Goal: Use online tool/utility: Utilize a website feature to perform a specific function

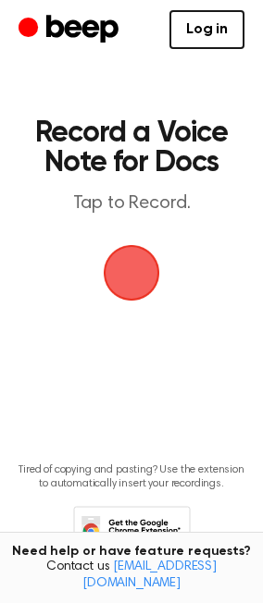
click at [133, 265] on span "button" at bounding box center [131, 273] width 76 height 76
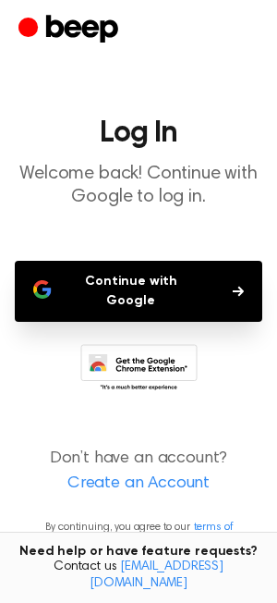
click at [133, 265] on button "Continue with Google" at bounding box center [139, 291] width 248 height 61
click at [126, 265] on button "Continue with Google" at bounding box center [139, 291] width 248 height 61
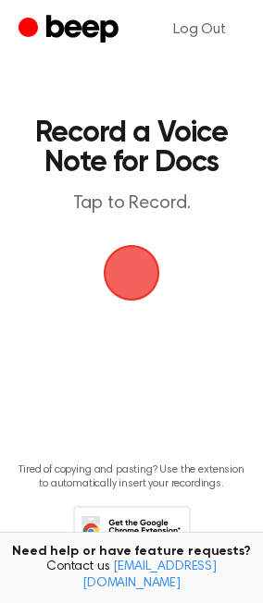
click at [113, 260] on span "button" at bounding box center [131, 272] width 103 height 103
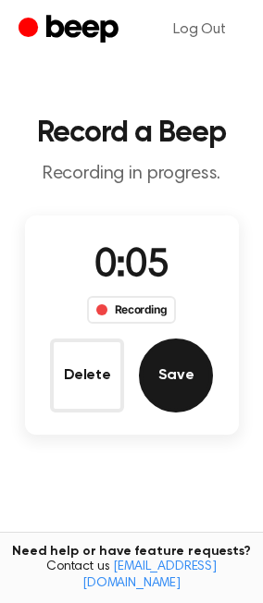
click at [181, 373] on button "Save" at bounding box center [176, 375] width 74 height 74
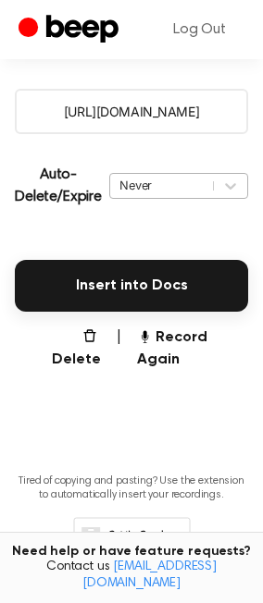
scroll to position [326, 0]
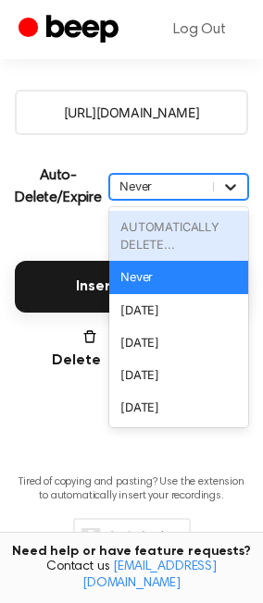
click at [233, 181] on icon at bounding box center [230, 187] width 18 height 18
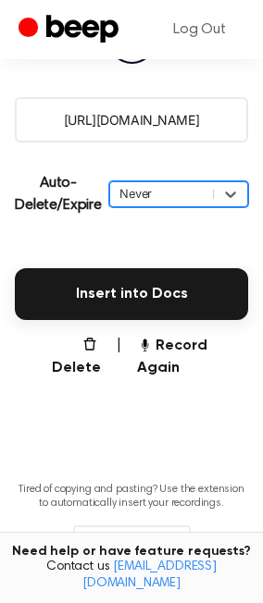
scroll to position [320, 0]
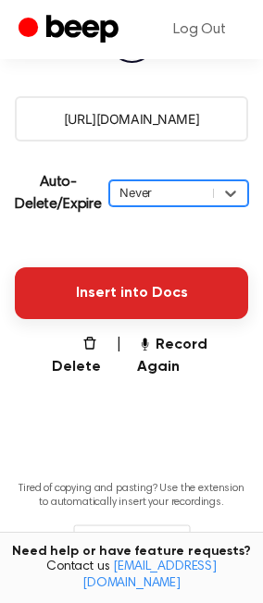
click at [110, 289] on button "Insert into Docs" at bounding box center [131, 293] width 233 height 52
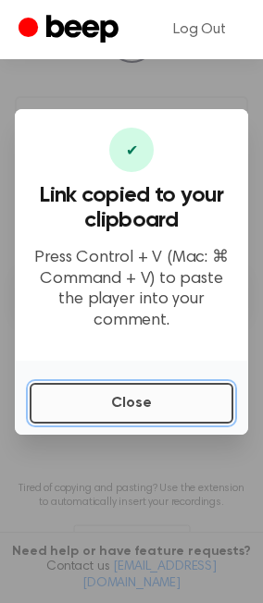
click at [154, 394] on button "Close" at bounding box center [131, 403] width 203 height 41
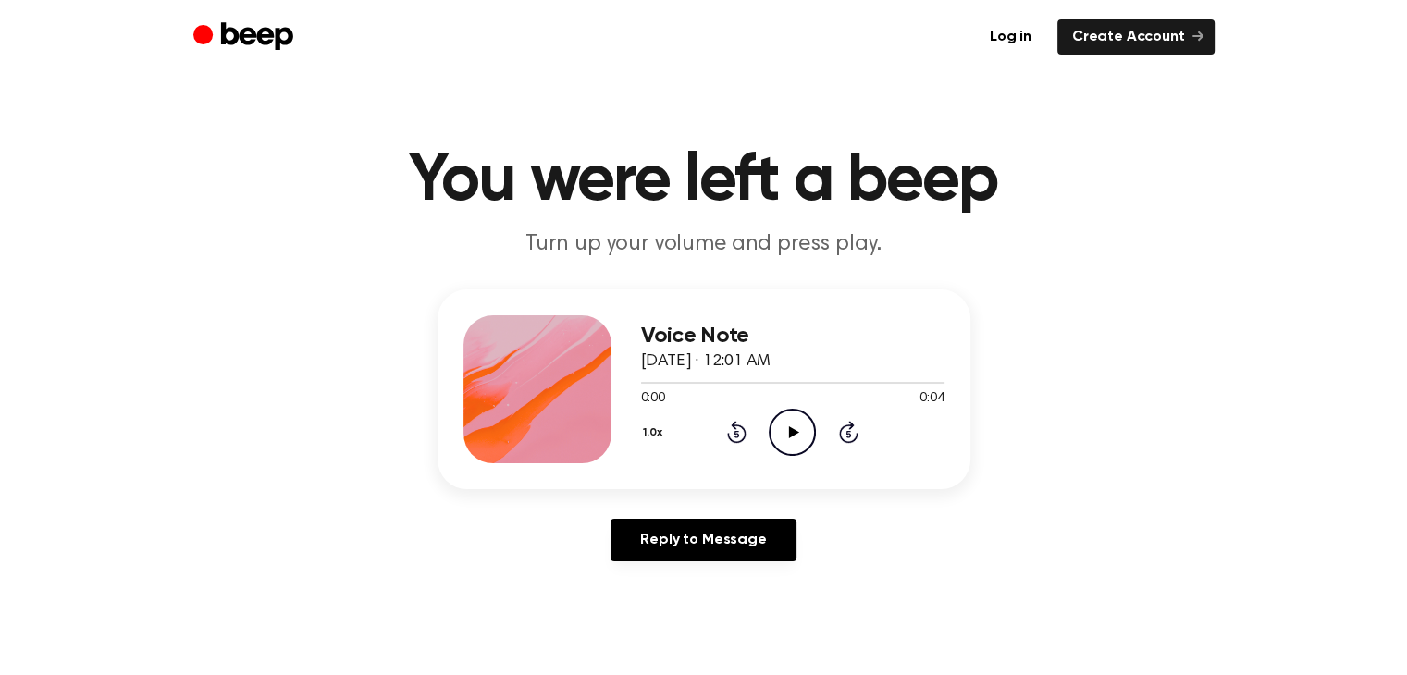
click at [788, 433] on icon "Play Audio" at bounding box center [791, 432] width 47 height 47
click at [726, 430] on icon "Rewind 5 seconds" at bounding box center [736, 432] width 20 height 24
click at [788, 435] on icon at bounding box center [792, 432] width 8 height 12
click at [795, 437] on icon "Play Audio" at bounding box center [791, 432] width 47 height 47
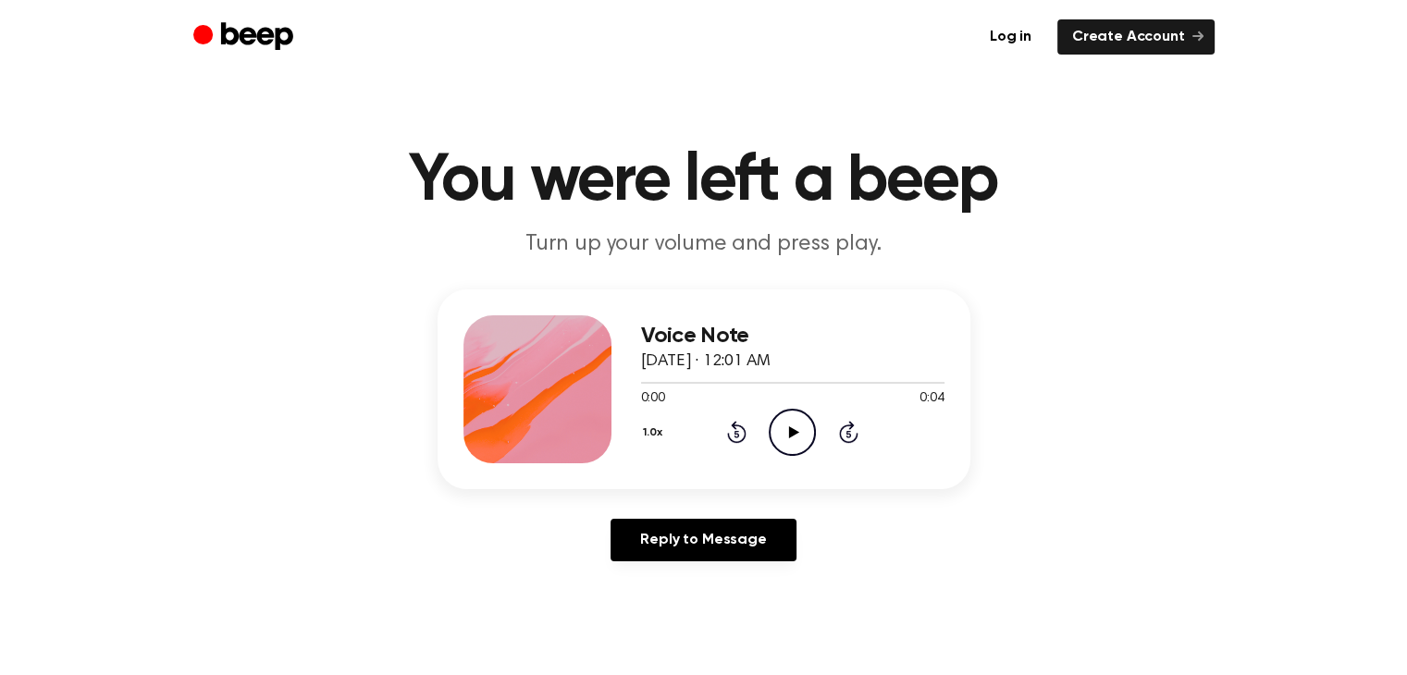
click at [313, 197] on h1 "You were left a beep" at bounding box center [703, 181] width 947 height 67
click at [793, 419] on icon "Play Audio" at bounding box center [791, 432] width 47 height 47
